Goal: Task Accomplishment & Management: Manage account settings

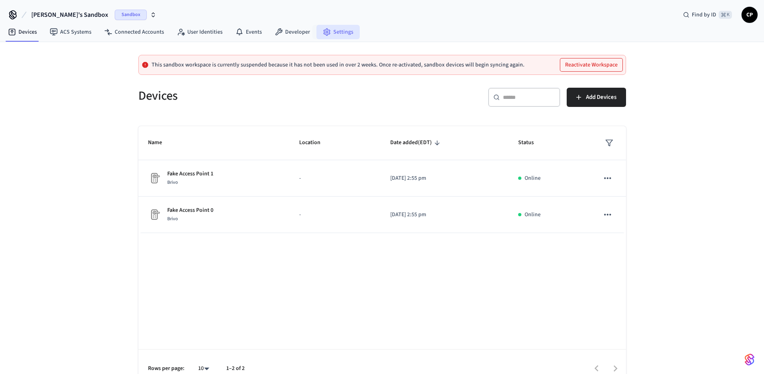
click at [341, 33] on link "Settings" at bounding box center [337, 32] width 43 height 14
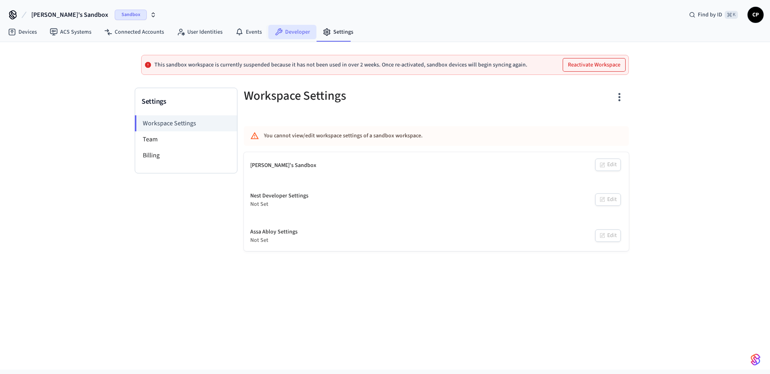
click at [302, 29] on link "Developer" at bounding box center [292, 32] width 48 height 14
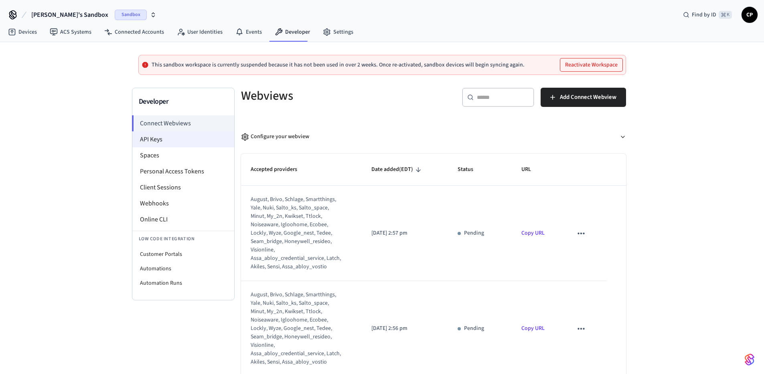
click at [160, 139] on li "API Keys" at bounding box center [183, 140] width 102 height 16
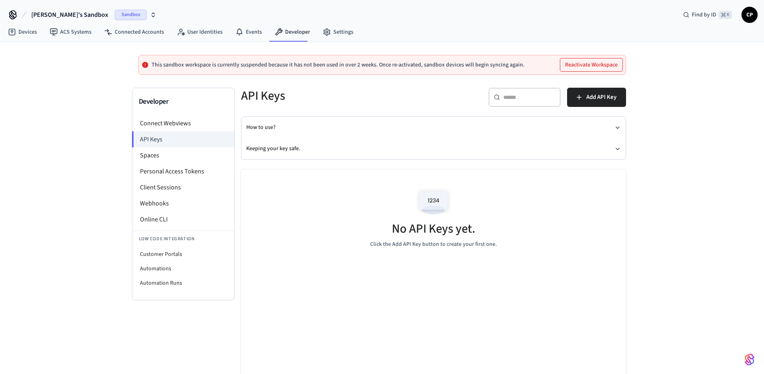
click at [586, 80] on div "​ ​ Add API Key" at bounding box center [527, 95] width 197 height 35
click at [591, 71] on button "Reactivate Workspace" at bounding box center [591, 65] width 62 height 13
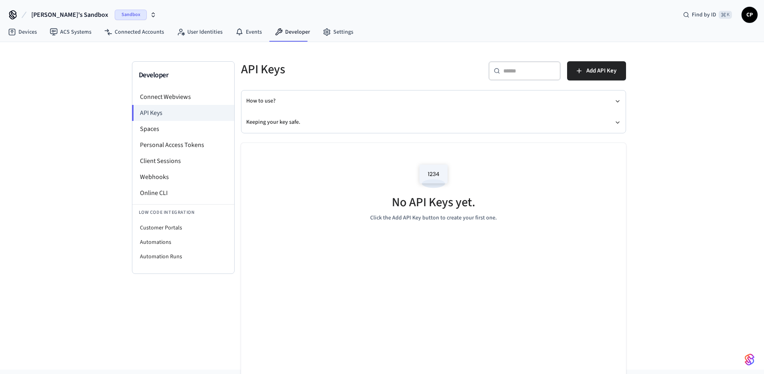
click at [13, 16] on icon at bounding box center [13, 14] width 6 height 6
click at [42, 17] on span "[PERSON_NAME]'s Sandbox" at bounding box center [69, 15] width 77 height 10
click at [44, 16] on span "[PERSON_NAME]'s Sandbox" at bounding box center [69, 15] width 77 height 10
click at [748, 10] on span "CP" at bounding box center [749, 15] width 14 height 14
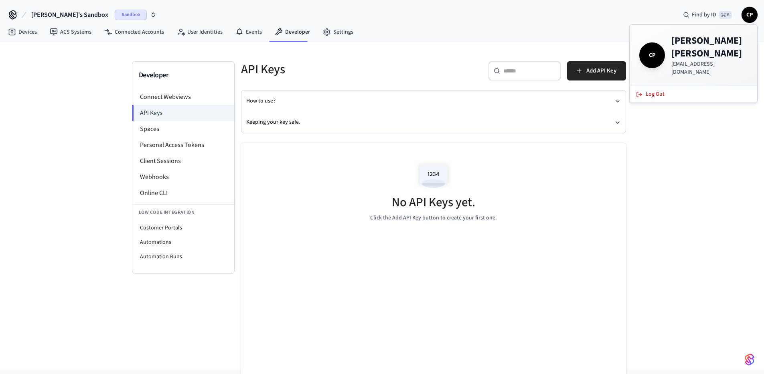
click at [748, 11] on span "CP" at bounding box center [749, 15] width 14 height 14
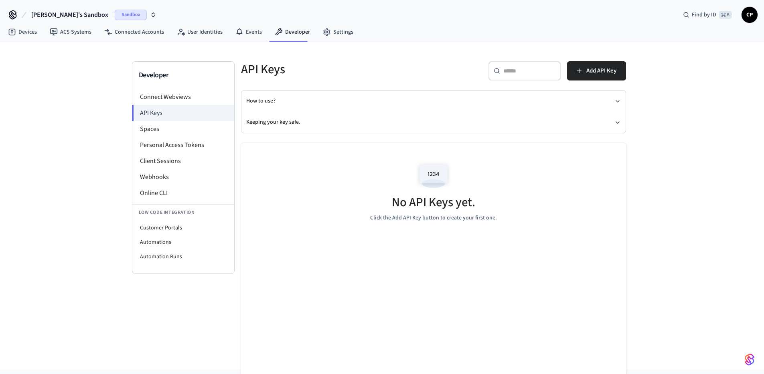
click at [754, 15] on span "CP" at bounding box center [749, 15] width 14 height 14
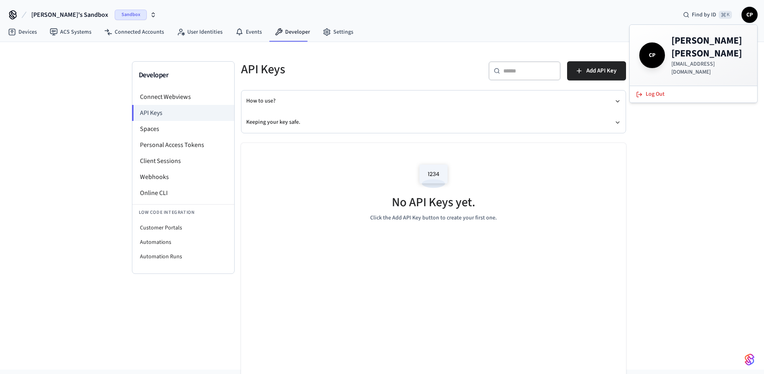
click at [753, 13] on span "CP" at bounding box center [749, 15] width 14 height 14
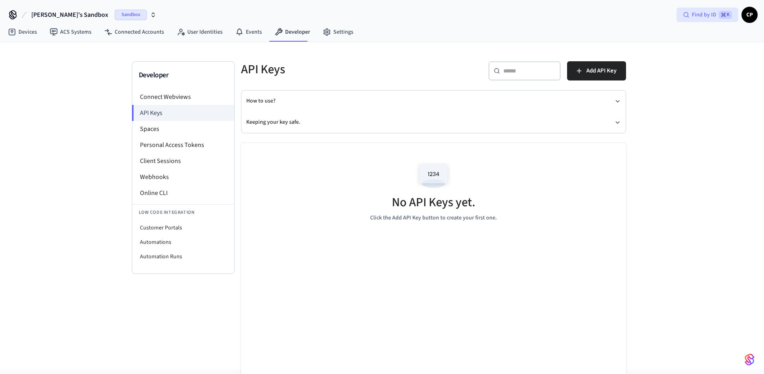
click at [712, 15] on span "Find by ID" at bounding box center [704, 15] width 24 height 8
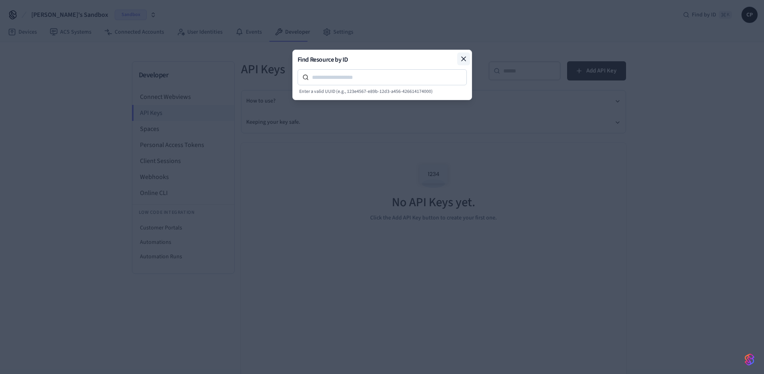
click at [464, 56] on icon at bounding box center [463, 59] width 8 height 8
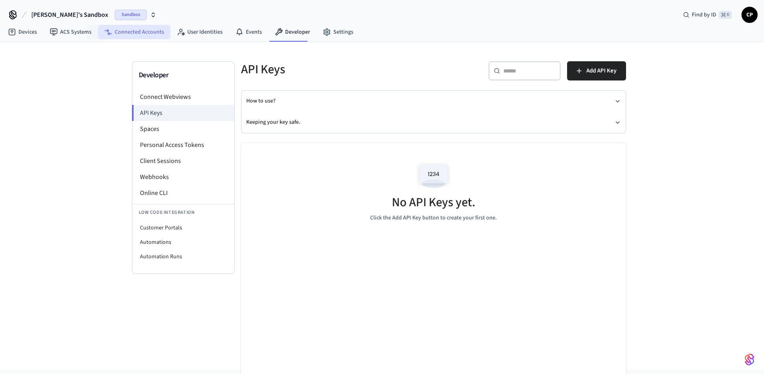
click at [119, 32] on link "Connected Accounts" at bounding box center [134, 32] width 73 height 14
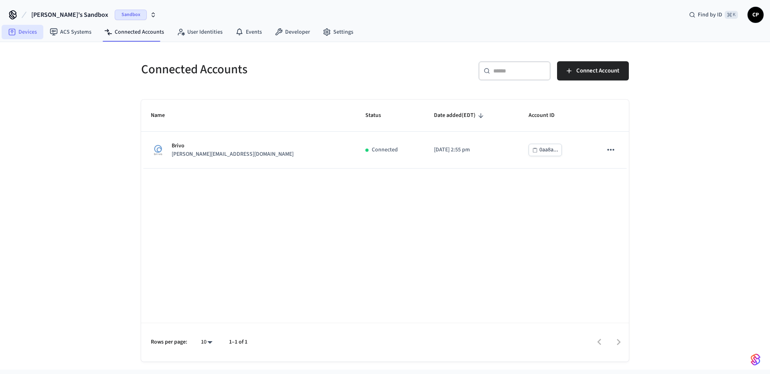
click at [23, 32] on link "Devices" at bounding box center [23, 32] width 42 height 14
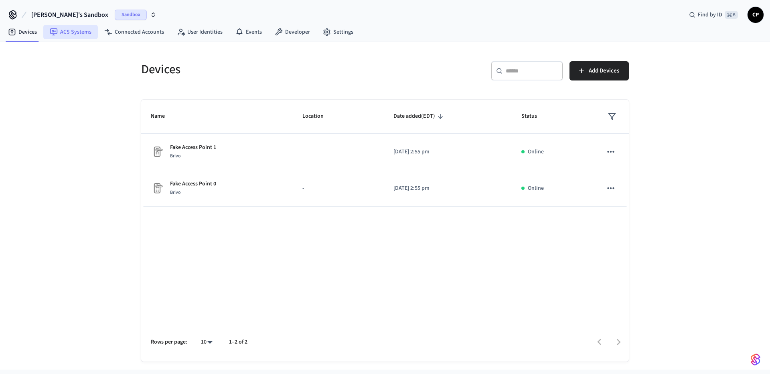
click at [54, 31] on icon at bounding box center [54, 31] width 4 height 2
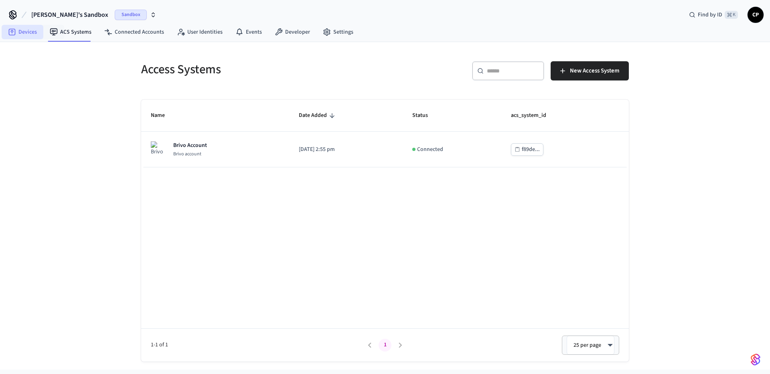
click at [12, 36] on link "Devices" at bounding box center [23, 32] width 42 height 14
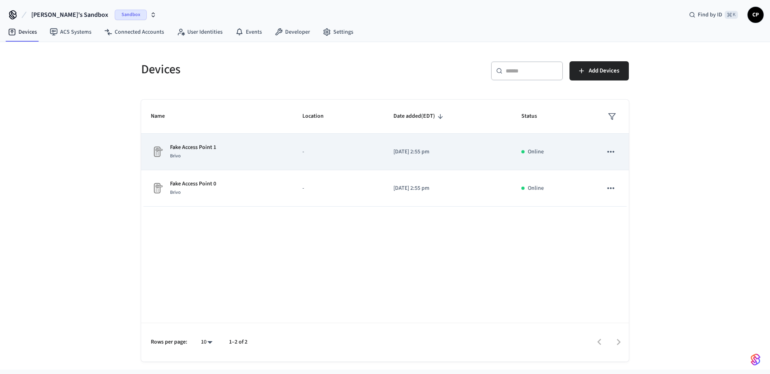
click at [190, 152] on div "Brivo" at bounding box center [193, 156] width 46 height 8
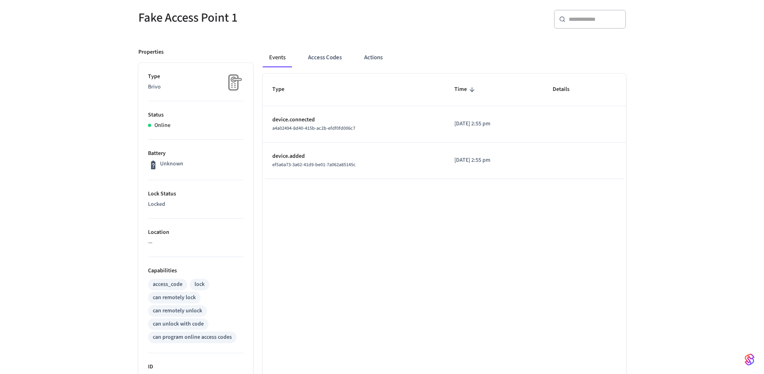
scroll to position [71, 0]
drag, startPoint x: 154, startPoint y: 205, endPoint x: 159, endPoint y: 209, distance: 6.2
click at [159, 209] on ul "Type Brivo Status Online Battery Unknown Lock Status Locked Location — Capabili…" at bounding box center [195, 288] width 115 height 454
click at [159, 209] on li "Lock Status Locked" at bounding box center [195, 198] width 95 height 38
drag, startPoint x: 149, startPoint y: 191, endPoint x: 167, endPoint y: 215, distance: 30.0
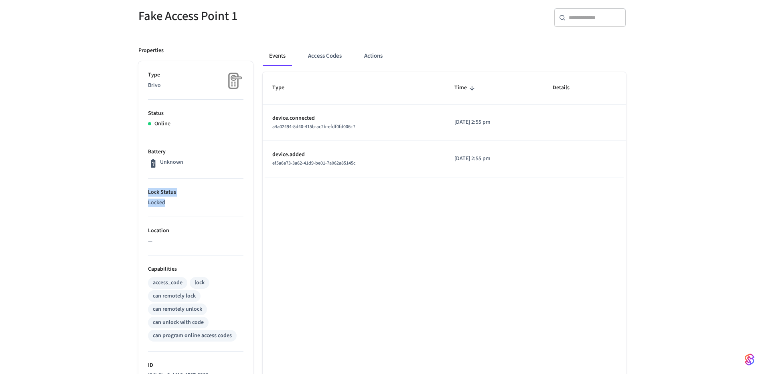
click at [167, 215] on li "Lock Status Locked" at bounding box center [195, 198] width 95 height 38
click at [167, 214] on li "Lock Status Locked" at bounding box center [195, 198] width 95 height 38
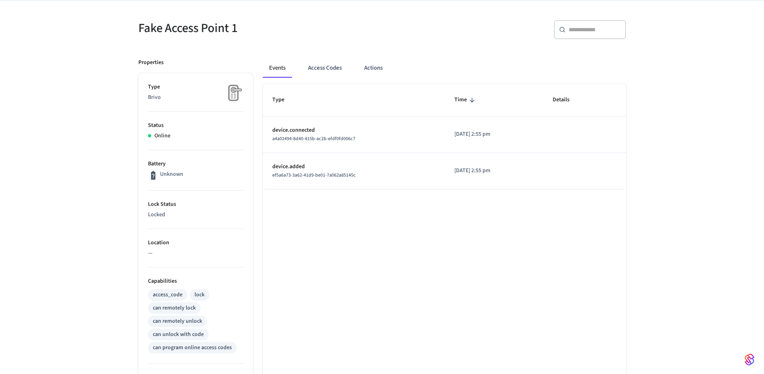
scroll to position [0, 0]
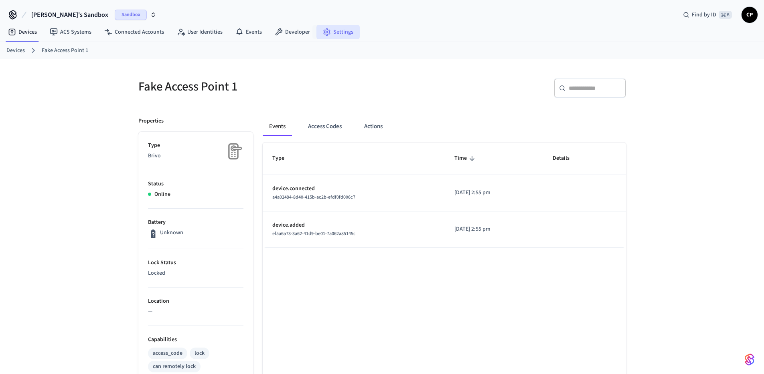
click at [349, 34] on link "Settings" at bounding box center [337, 32] width 43 height 14
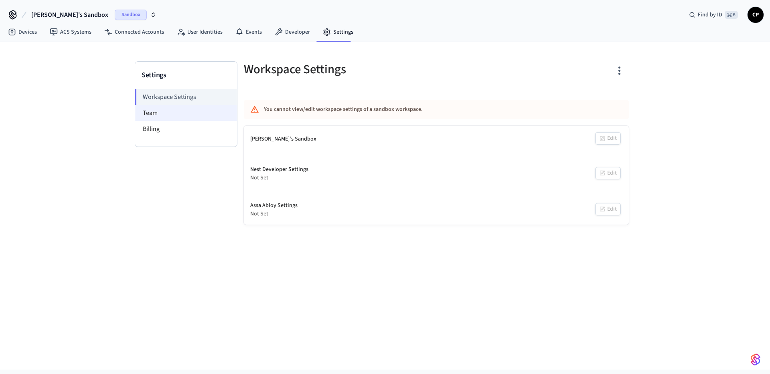
click at [161, 114] on li "Team" at bounding box center [186, 113] width 102 height 16
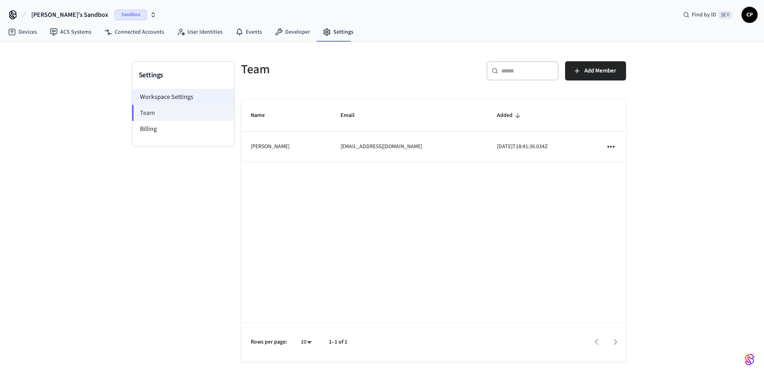
click at [177, 98] on li "Workspace Settings" at bounding box center [183, 97] width 102 height 16
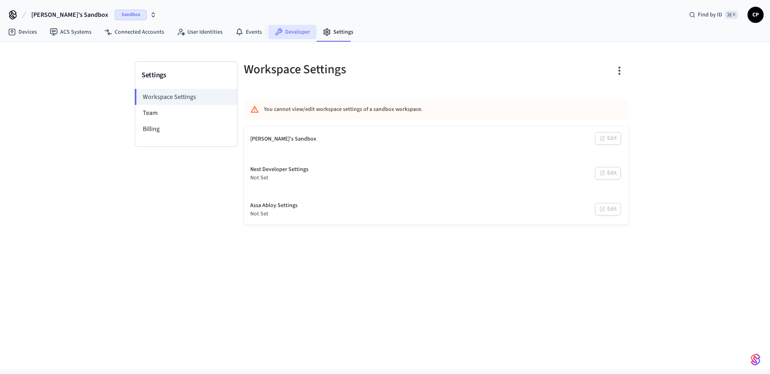
click at [287, 31] on link "Developer" at bounding box center [292, 32] width 48 height 14
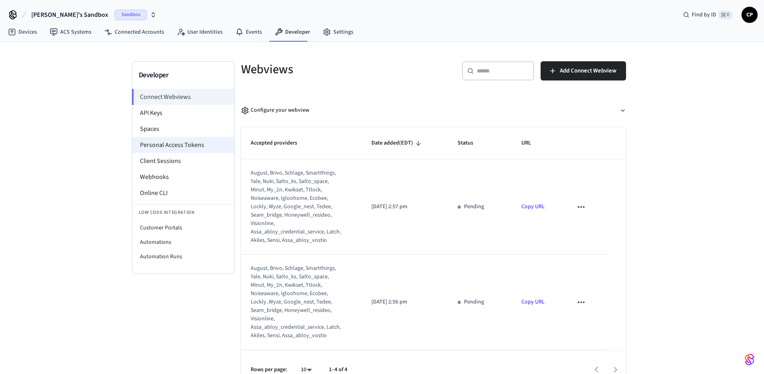
click at [186, 144] on li "Personal Access Tokens" at bounding box center [183, 145] width 102 height 16
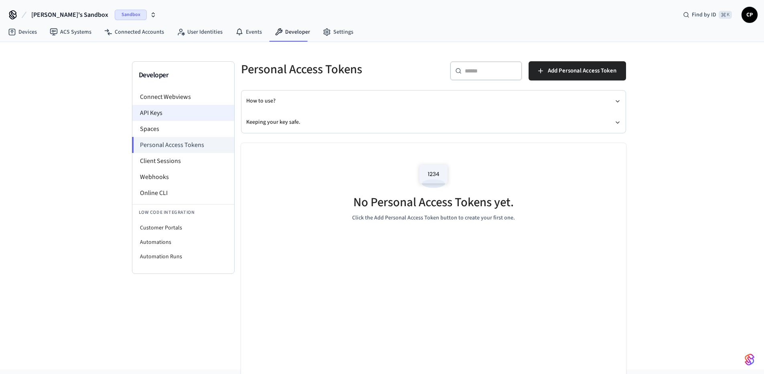
click at [164, 114] on li "API Keys" at bounding box center [183, 113] width 102 height 16
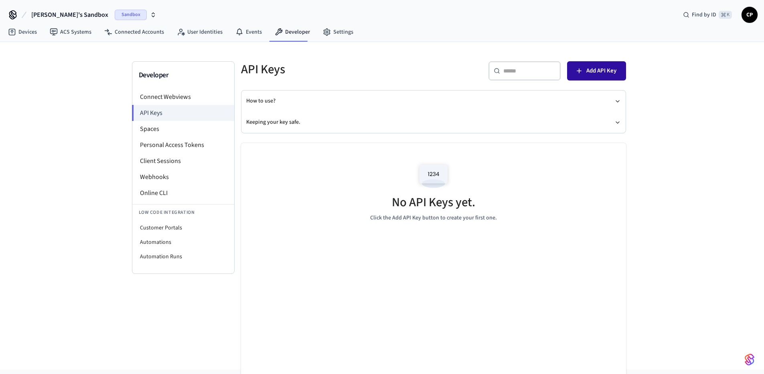
click at [600, 71] on span "Add API Key" at bounding box center [601, 71] width 30 height 10
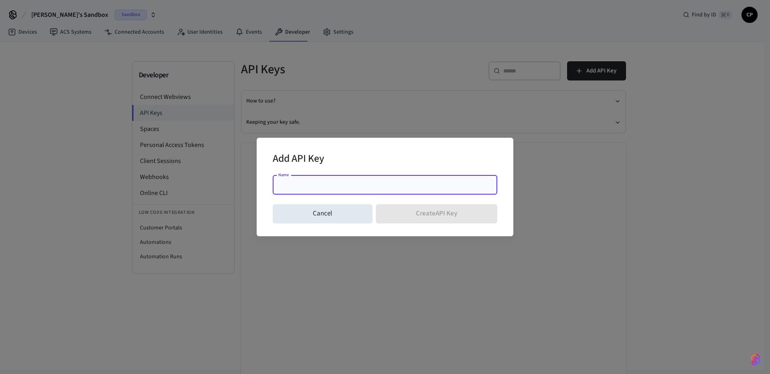
click at [413, 185] on input "Name" at bounding box center [384, 185] width 215 height 8
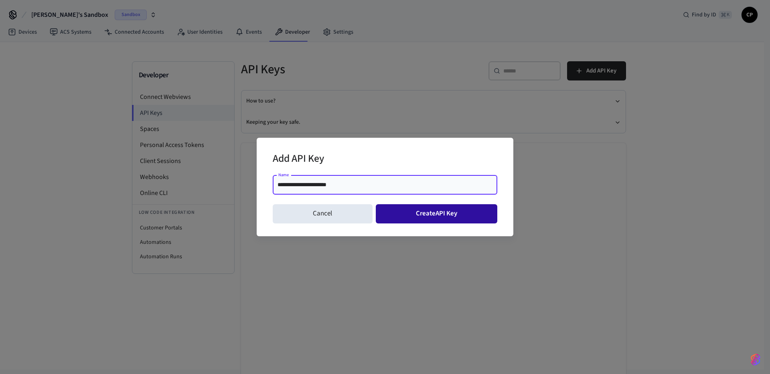
type input "**********"
click at [463, 210] on button "Create API Key" at bounding box center [437, 213] width 122 height 19
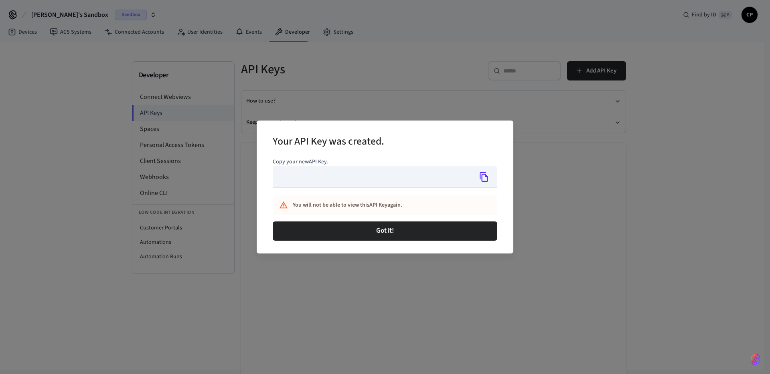
type input "**********"
click at [487, 176] on icon "Copy" at bounding box center [484, 177] width 10 height 10
drag, startPoint x: 313, startPoint y: 316, endPoint x: 311, endPoint y: 307, distance: 9.8
click at [313, 316] on div "**********" at bounding box center [385, 187] width 770 height 374
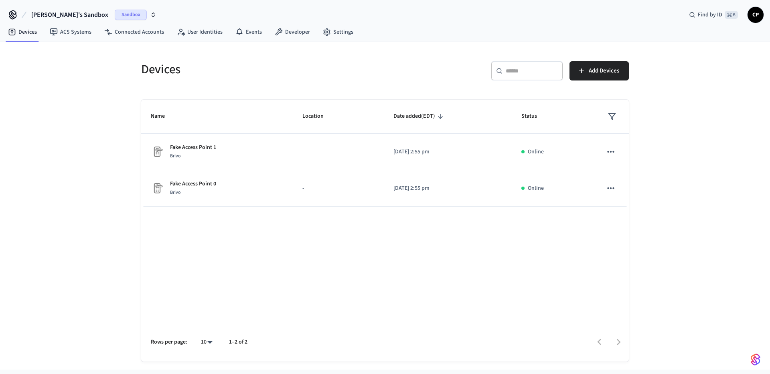
click at [152, 16] on icon "button" at bounding box center [153, 16] width 3 height 1
click at [73, 33] on link "ACS Systems" at bounding box center [70, 32] width 55 height 14
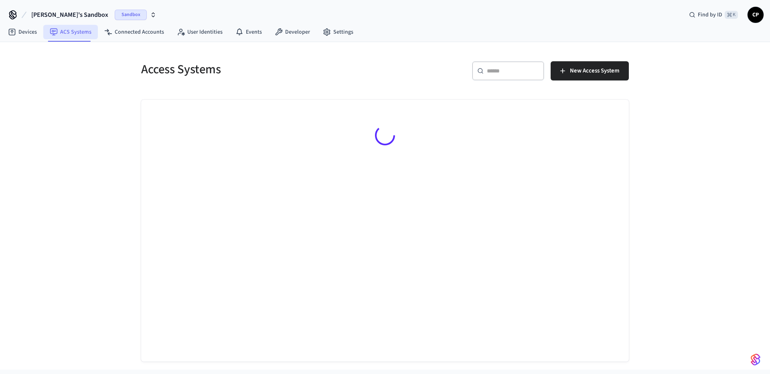
click at [74, 33] on link "ACS Systems" at bounding box center [70, 32] width 55 height 14
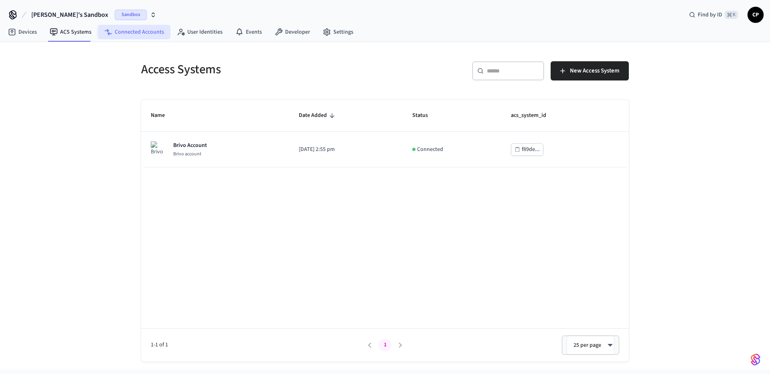
click at [107, 34] on icon at bounding box center [109, 33] width 4 height 3
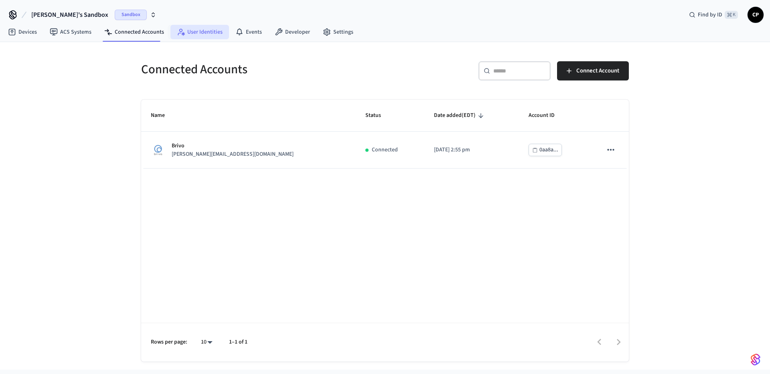
click at [200, 35] on link "User Identities" at bounding box center [199, 32] width 59 height 14
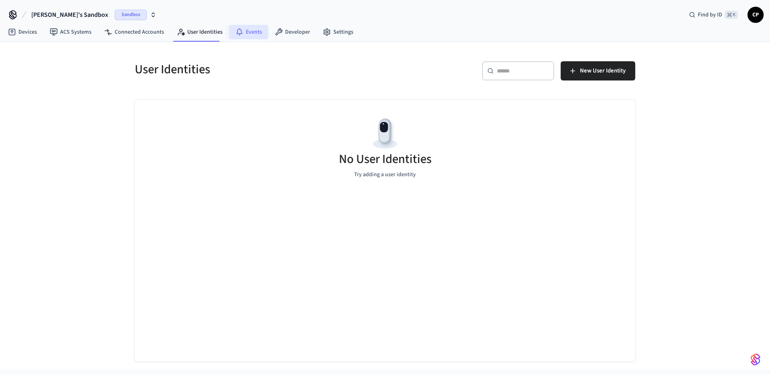
click at [239, 34] on icon at bounding box center [239, 32] width 8 height 8
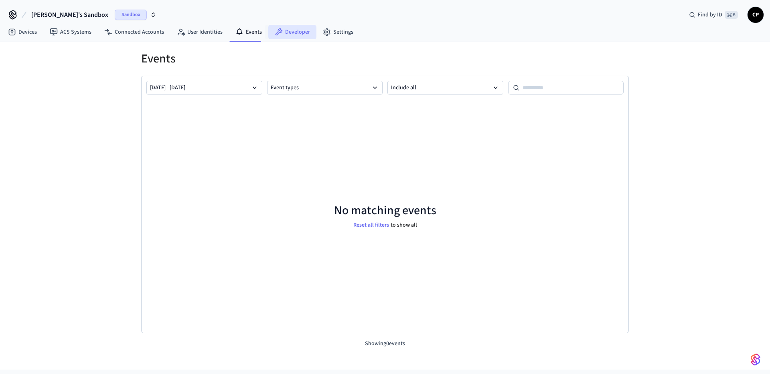
click at [290, 34] on link "Developer" at bounding box center [292, 32] width 48 height 14
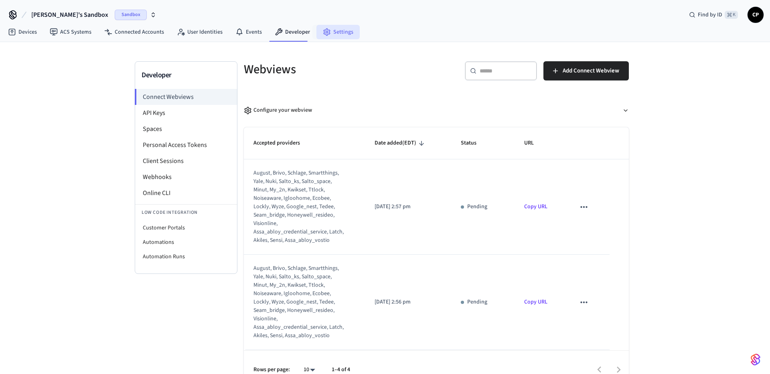
click at [340, 33] on link "Settings" at bounding box center [337, 32] width 43 height 14
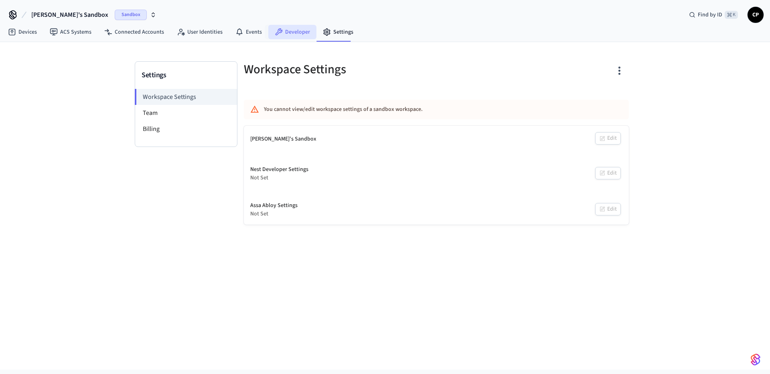
click at [290, 32] on link "Developer" at bounding box center [292, 32] width 48 height 14
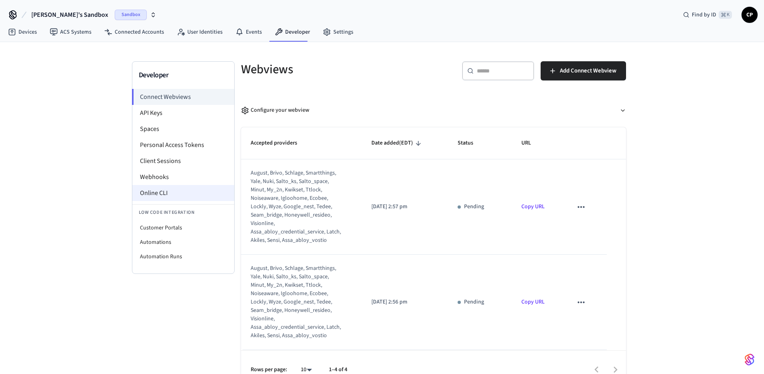
click at [161, 195] on li "Online CLI" at bounding box center [183, 193] width 102 height 16
click at [154, 112] on li "API Keys" at bounding box center [183, 113] width 102 height 16
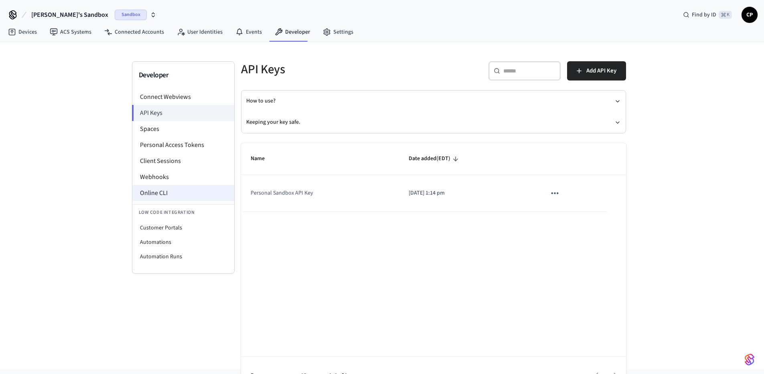
click at [160, 194] on li "Online CLI" at bounding box center [183, 193] width 102 height 16
click at [323, 34] on icon at bounding box center [327, 32] width 8 height 8
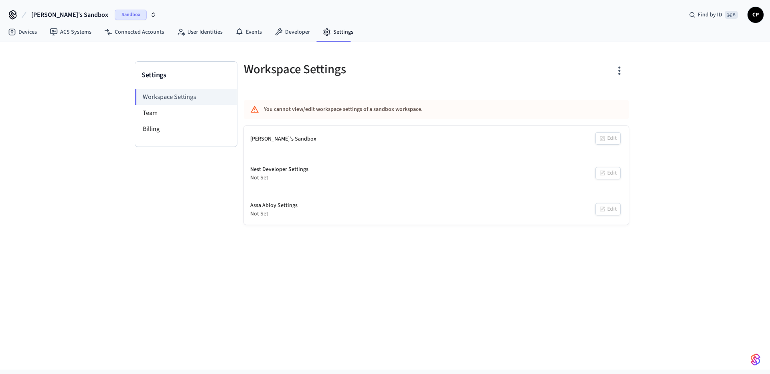
click at [14, 15] on icon at bounding box center [12, 14] width 13 height 13
drag, startPoint x: 290, startPoint y: 275, endPoint x: 291, endPoint y: 270, distance: 5.6
click at [290, 275] on div "Settings Workspace Settings Team Billing Workspace Settings You cannot view/edi…" at bounding box center [385, 206] width 770 height 328
